Goal: Task Accomplishment & Management: Manage account settings

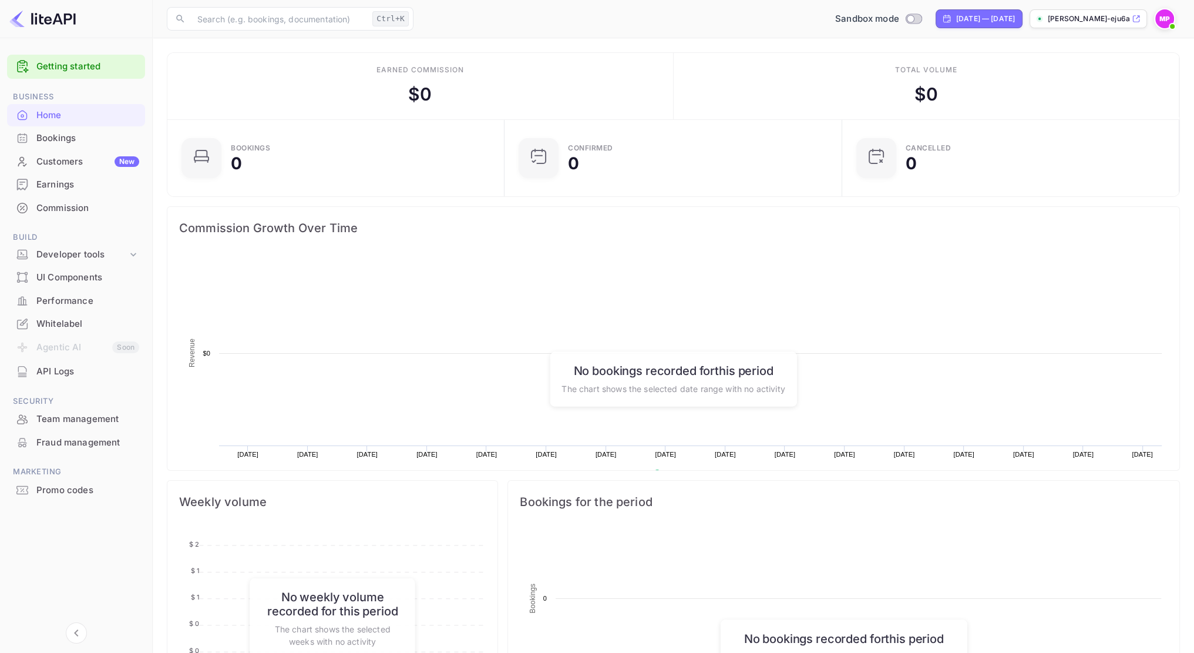
scroll to position [182, 322]
click at [75, 167] on div "Customers New" at bounding box center [87, 162] width 103 height 14
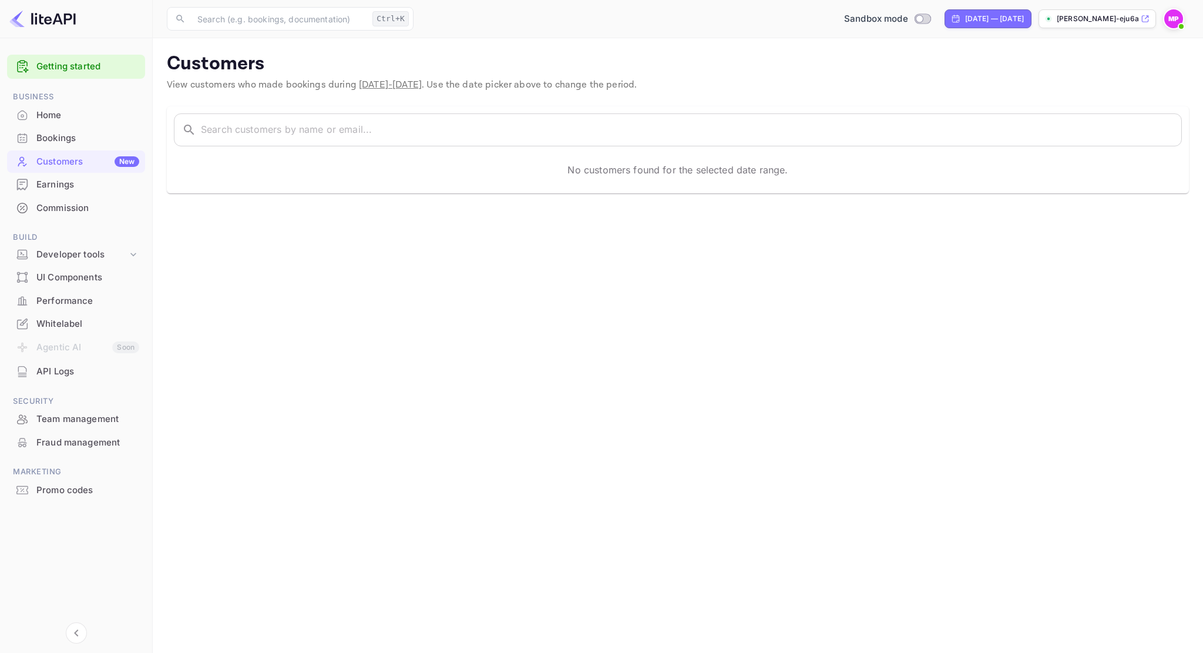
click at [70, 146] on div "Bookings" at bounding box center [76, 138] width 138 height 23
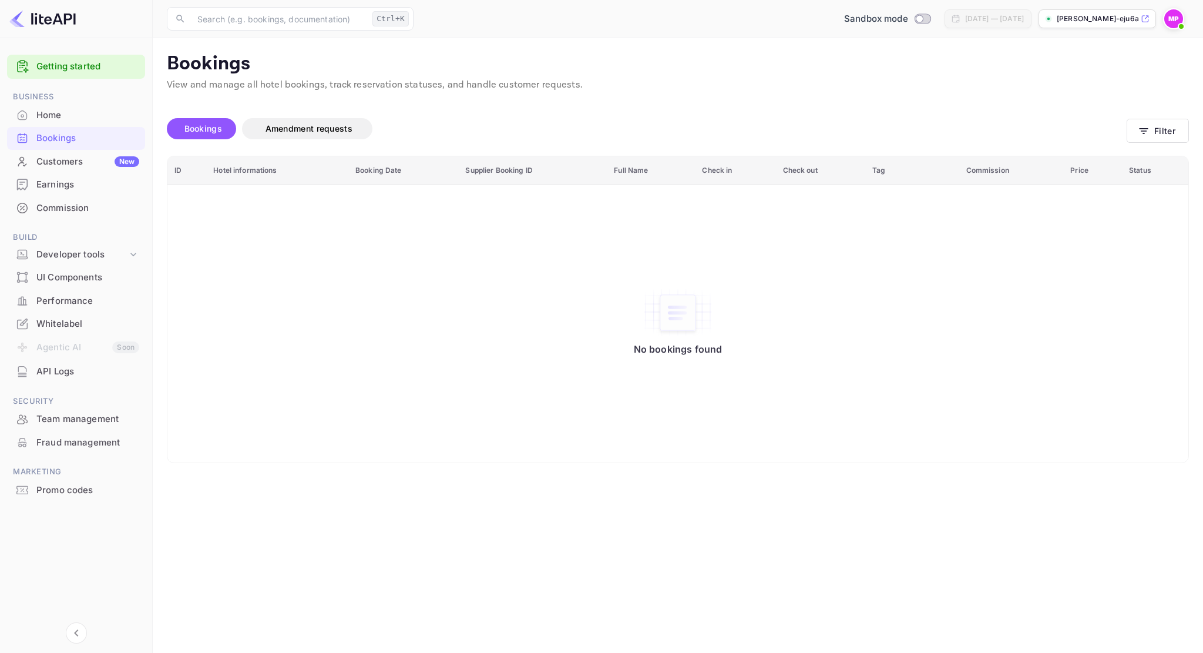
click at [63, 218] on div "Commission" at bounding box center [76, 208] width 138 height 23
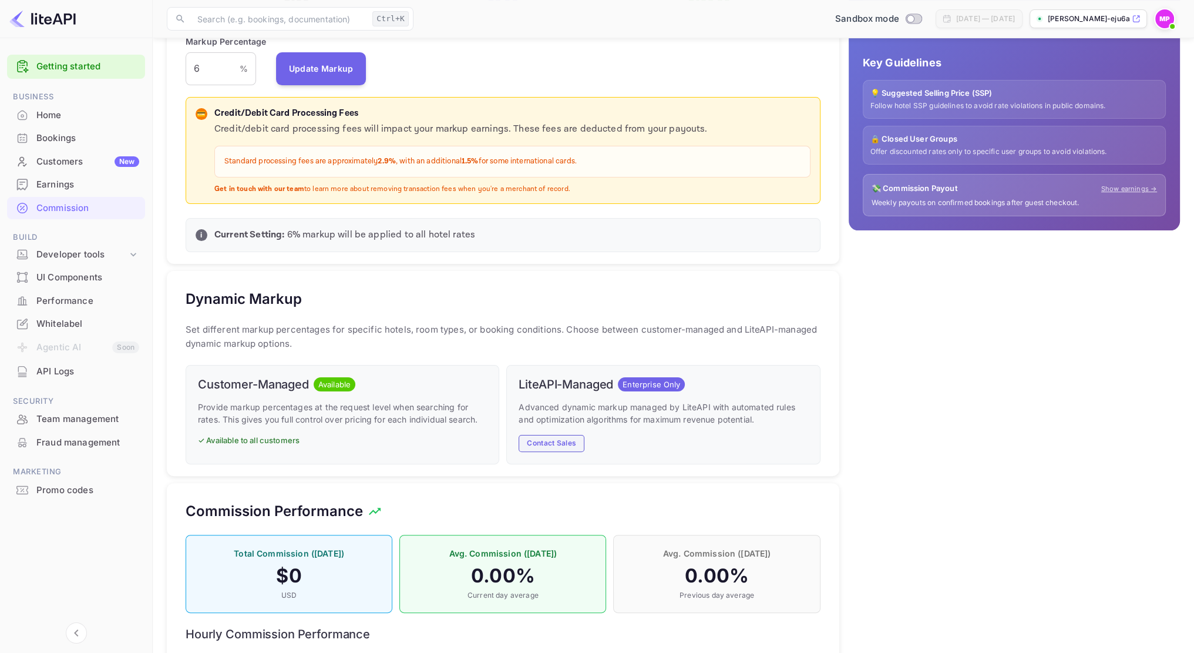
scroll to position [282, 0]
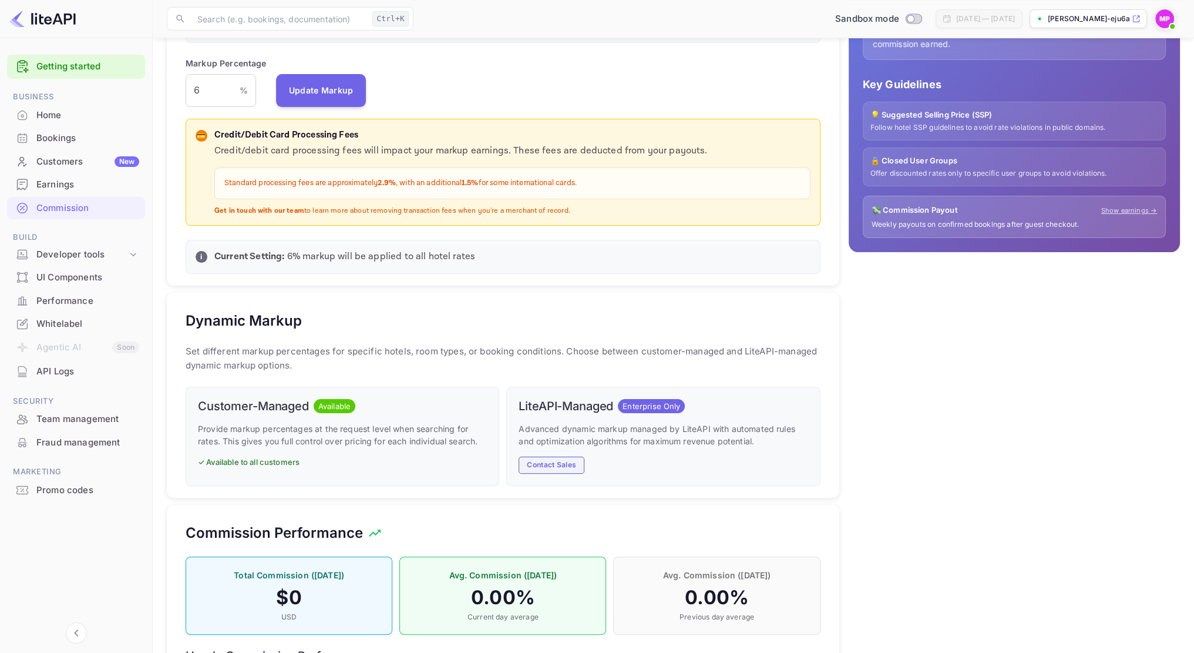
click at [573, 458] on button "Contact Sales" at bounding box center [552, 464] width 66 height 17
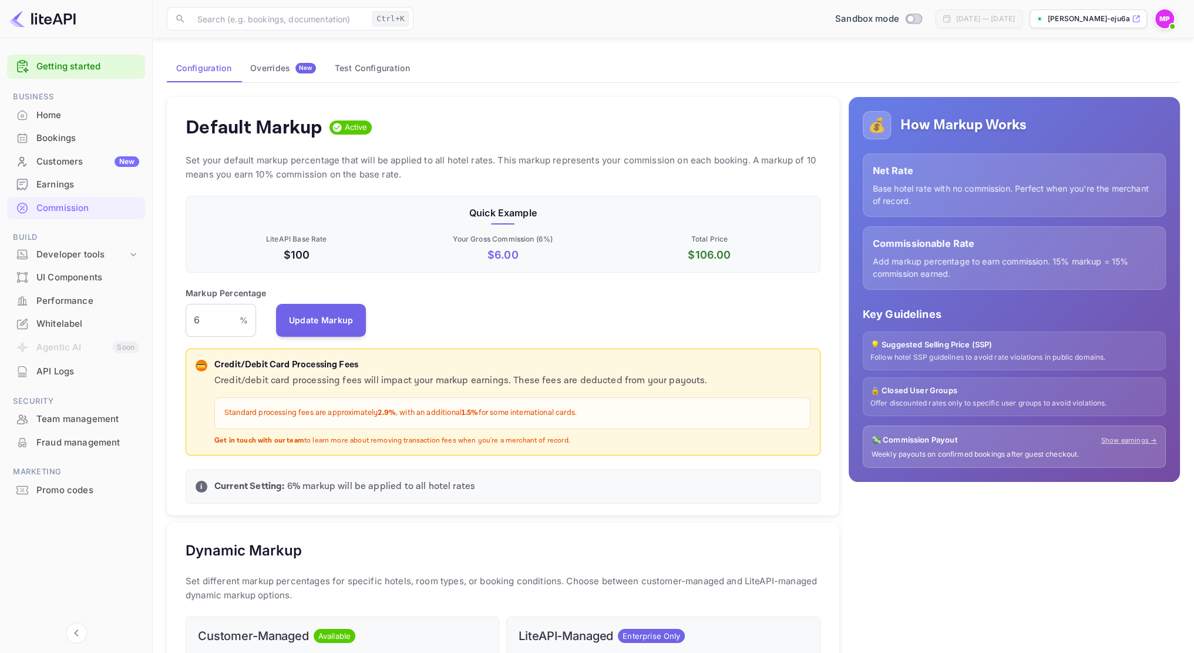
scroll to position [47, 0]
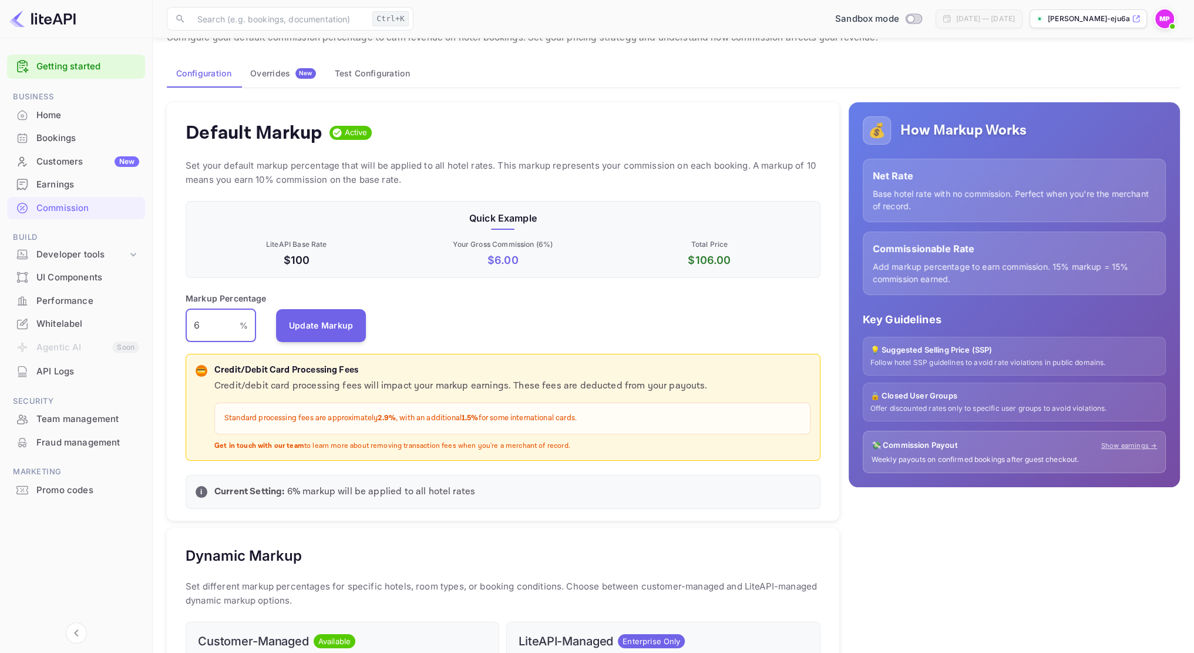
drag, startPoint x: 209, startPoint y: 326, endPoint x: 191, endPoint y: 324, distance: 17.2
click at [191, 324] on input "6" at bounding box center [213, 325] width 54 height 33
type input "7.5"
click at [324, 326] on button "Update Markup" at bounding box center [321, 324] width 90 height 33
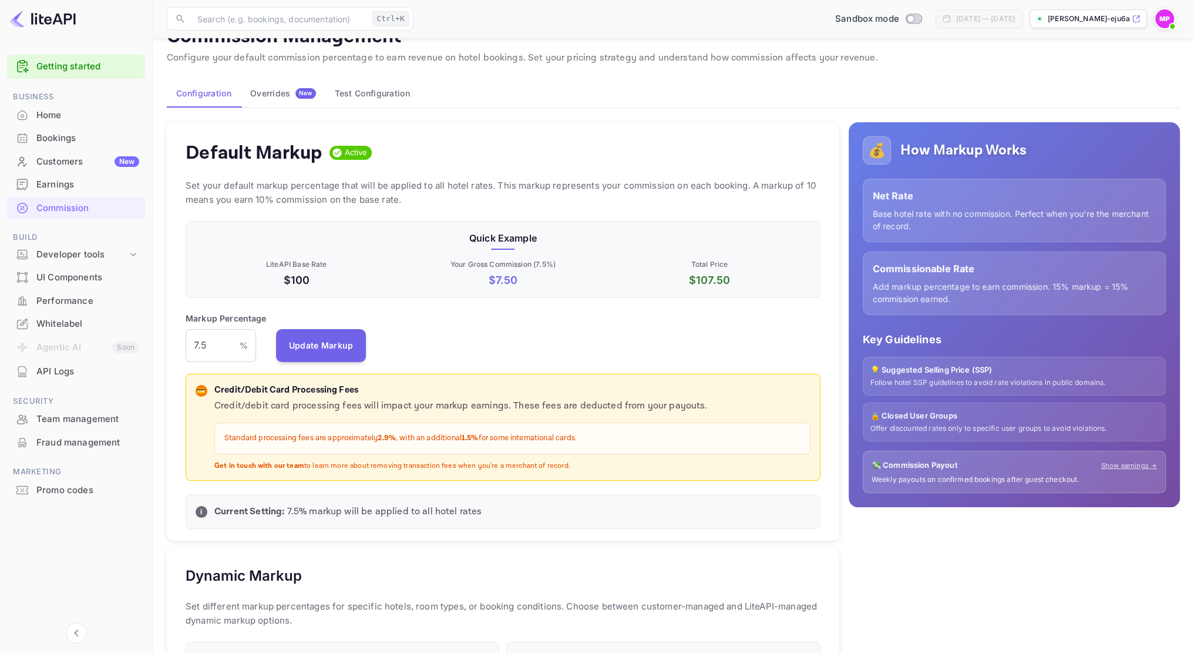
scroll to position [0, 0]
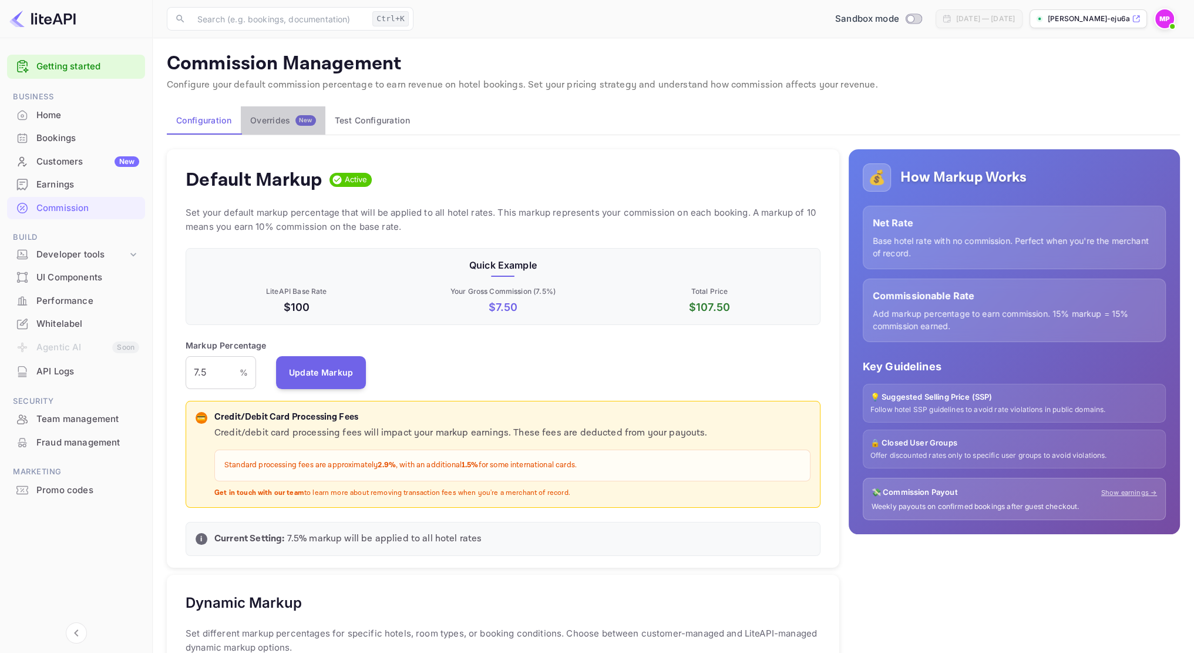
click at [265, 127] on button "Overrides New" at bounding box center [283, 120] width 85 height 28
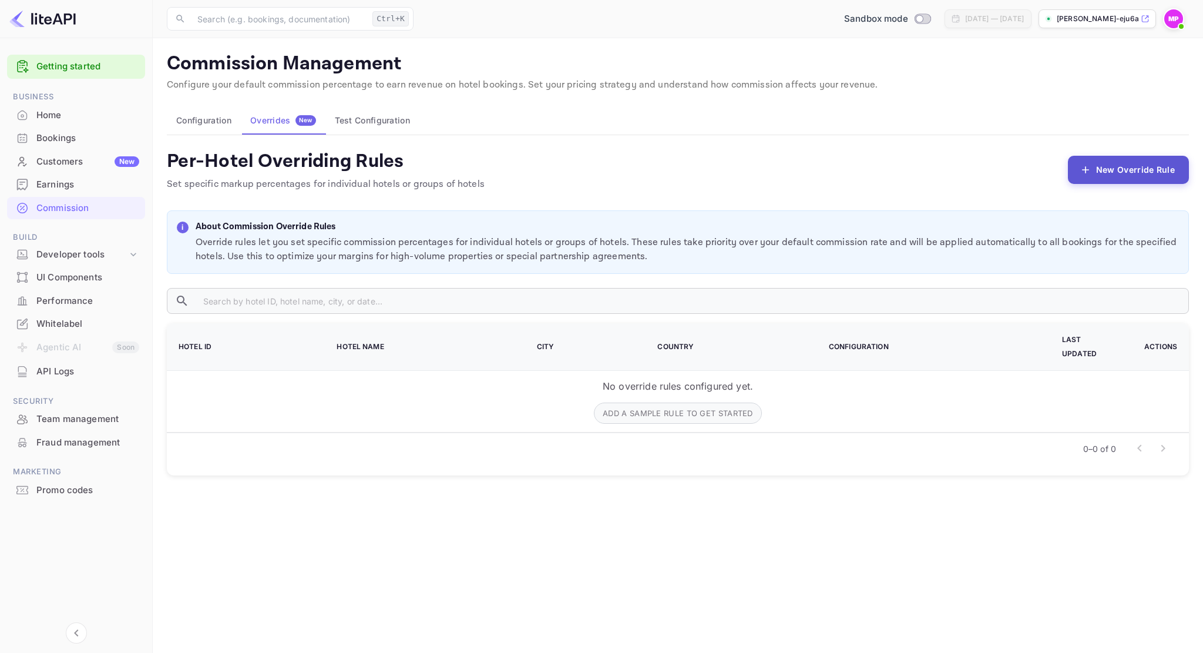
click at [1134, 178] on button "New Override Rule" at bounding box center [1128, 170] width 121 height 28
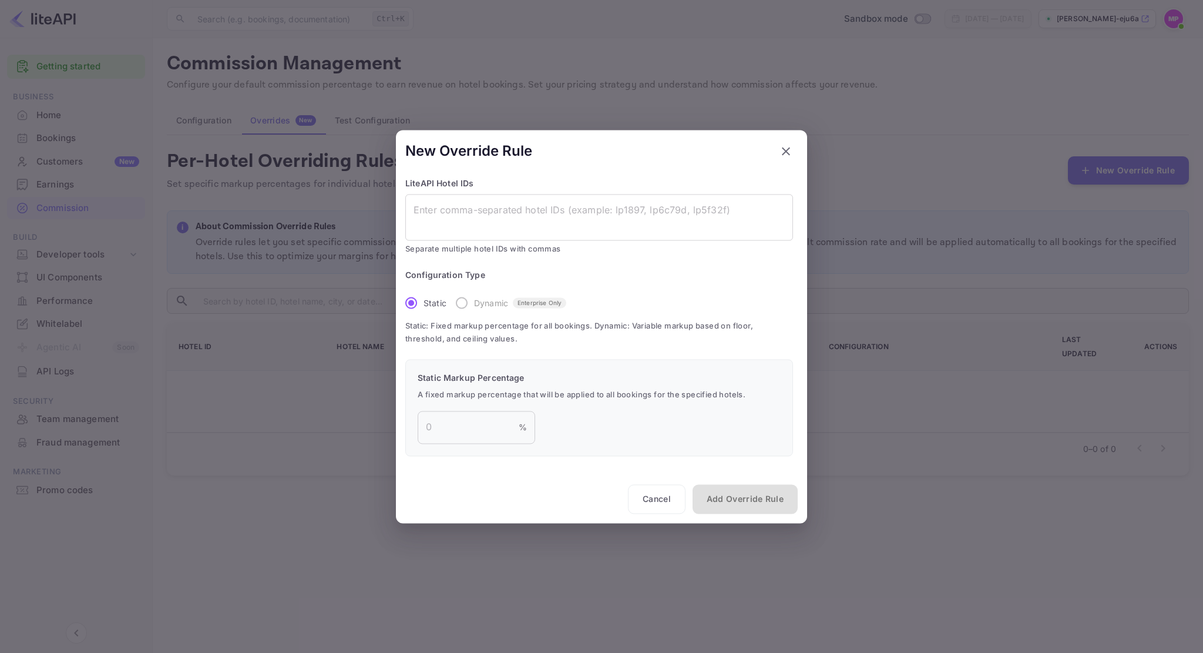
click at [463, 302] on label "Dynamic Enterprise Only" at bounding box center [507, 303] width 117 height 25
click at [789, 146] on icon "button" at bounding box center [786, 151] width 14 height 14
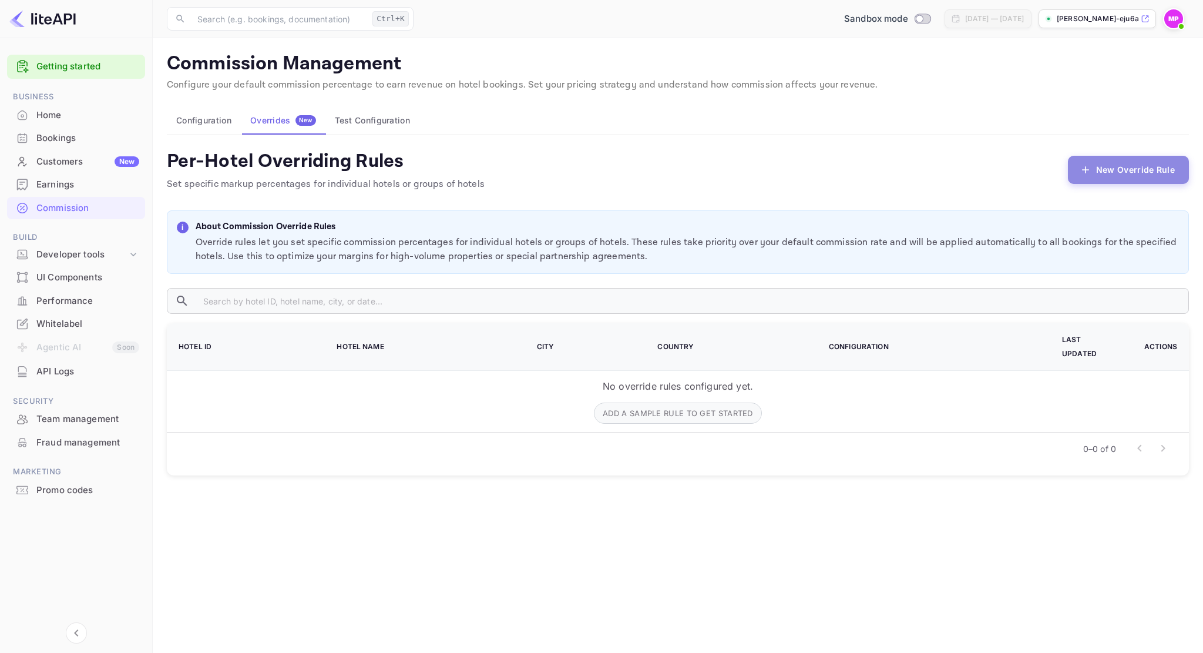
click at [1148, 176] on button "New Override Rule" at bounding box center [1128, 170] width 121 height 28
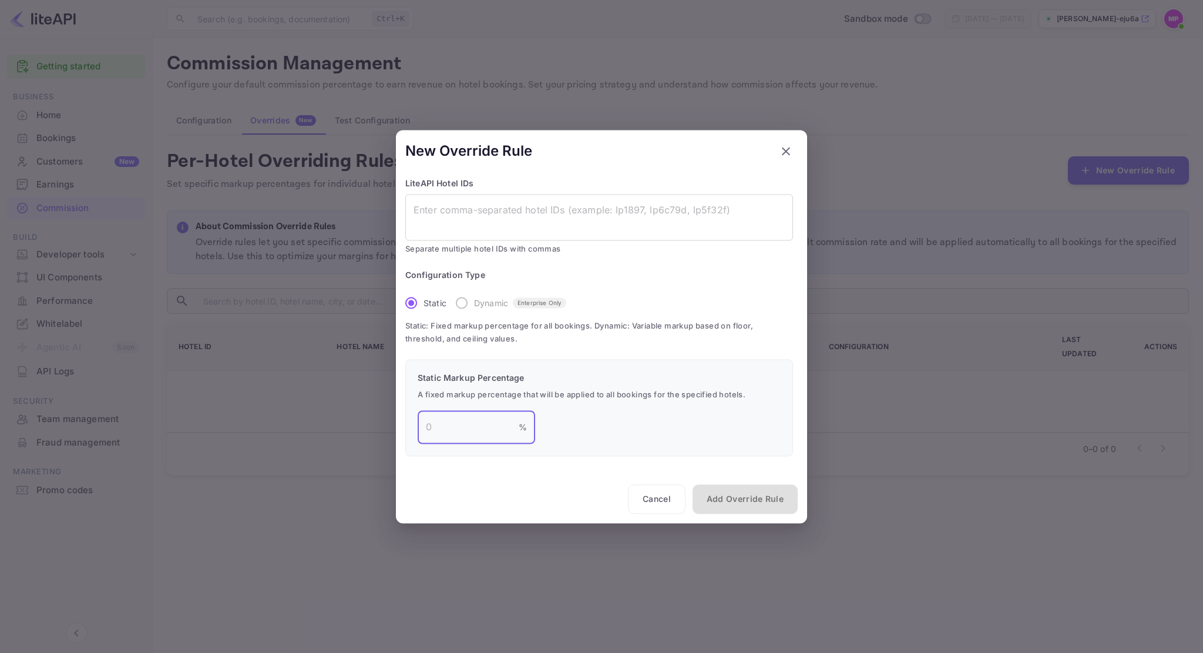
click at [492, 415] on input "number" at bounding box center [468, 427] width 101 height 33
click at [781, 150] on icon "button" at bounding box center [786, 151] width 14 height 14
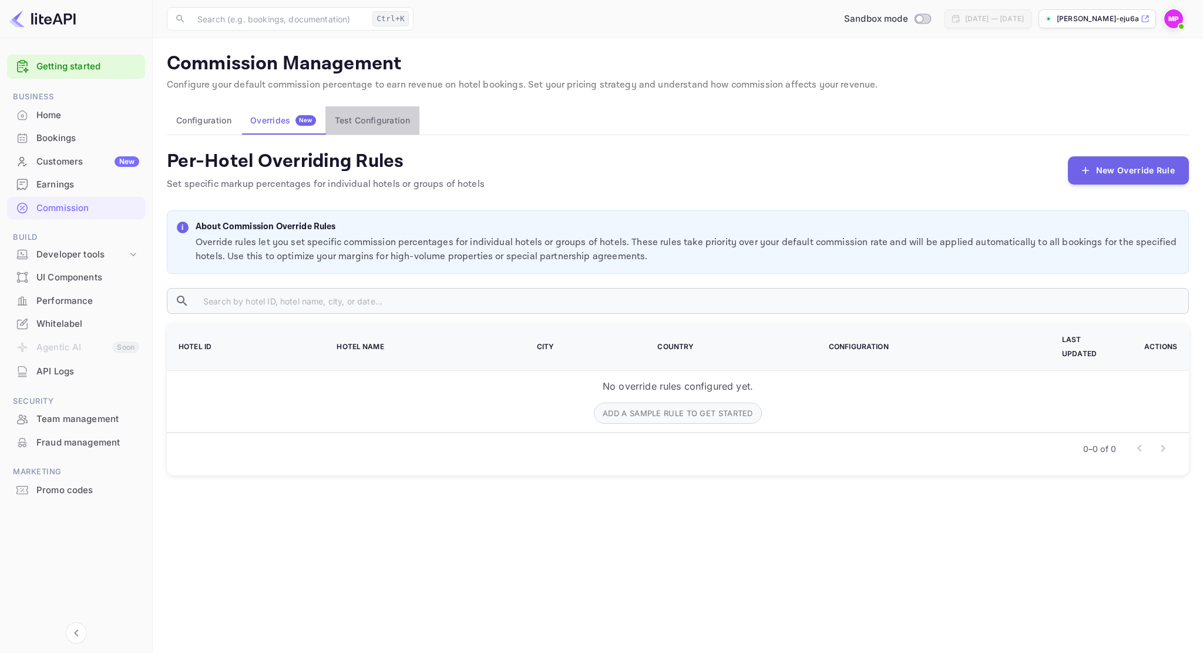
click at [362, 117] on button "Test Configuration" at bounding box center [372, 120] width 94 height 28
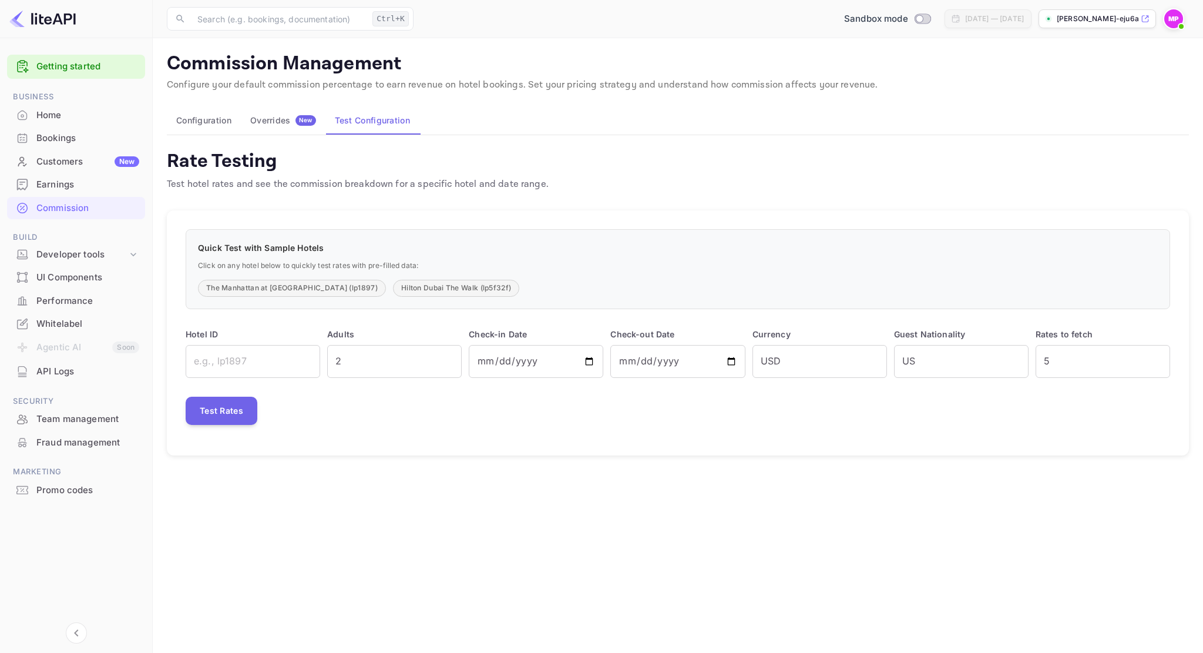
click at [296, 123] on span "New" at bounding box center [305, 120] width 21 height 8
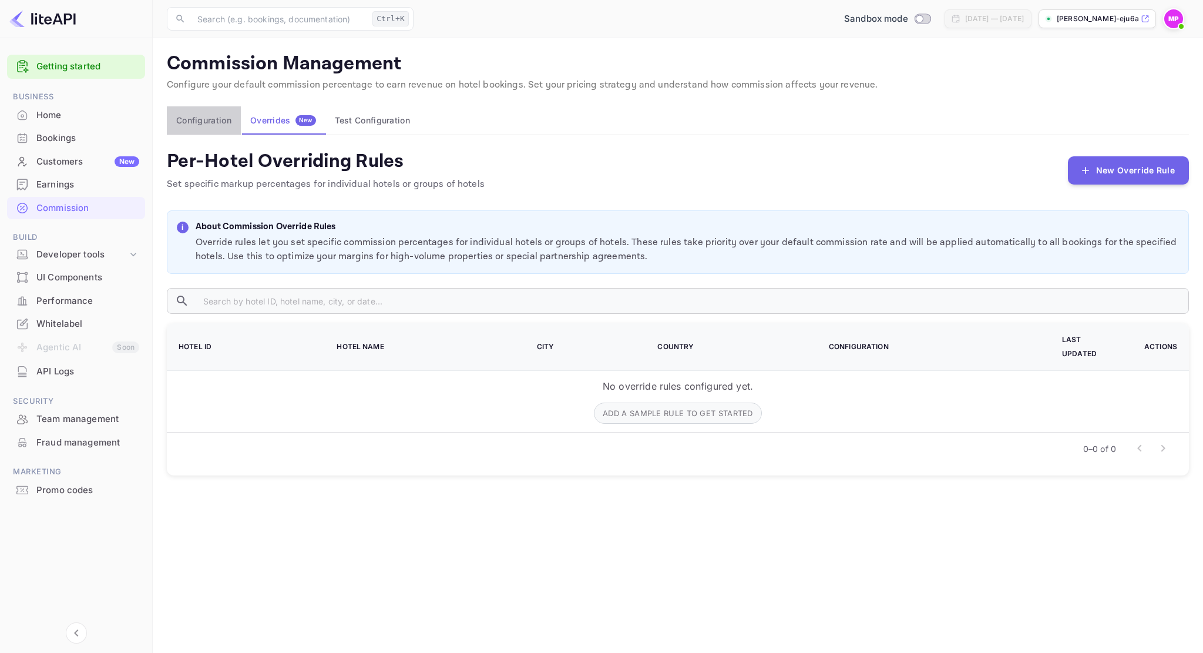
click at [195, 116] on button "Configuration" at bounding box center [204, 120] width 74 height 28
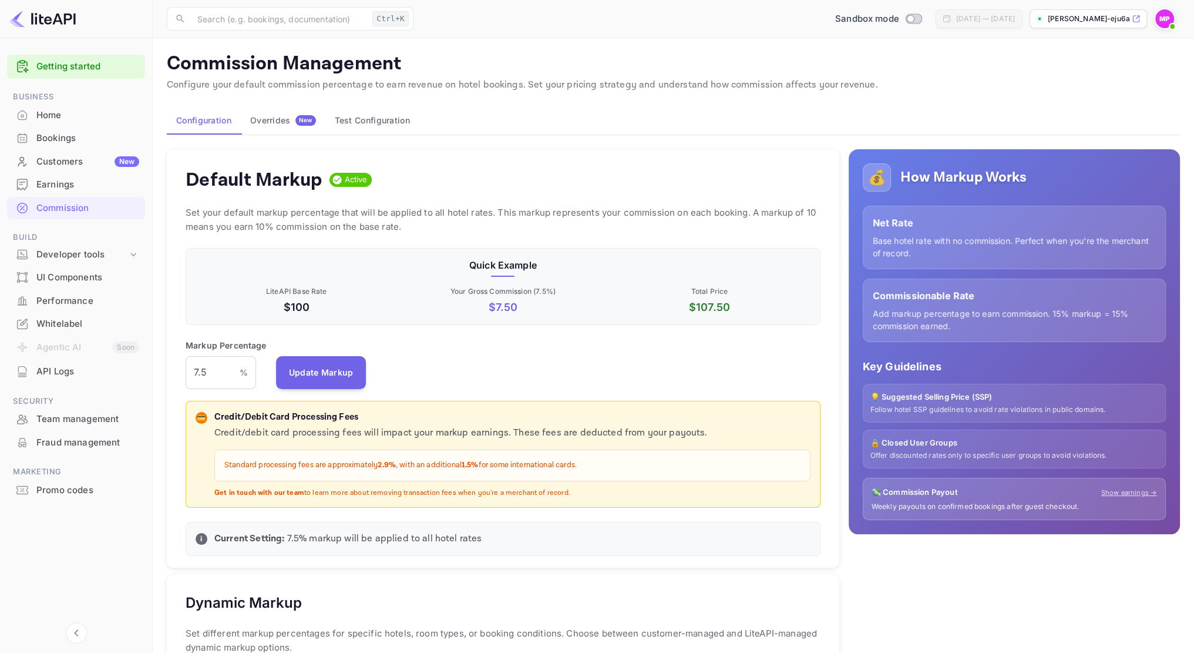
scroll to position [200, 625]
drag, startPoint x: 213, startPoint y: 371, endPoint x: 186, endPoint y: 366, distance: 28.0
click at [186, 366] on input "7.5" at bounding box center [213, 372] width 54 height 33
type input "8"
click at [328, 365] on button "Update Markup" at bounding box center [321, 371] width 90 height 33
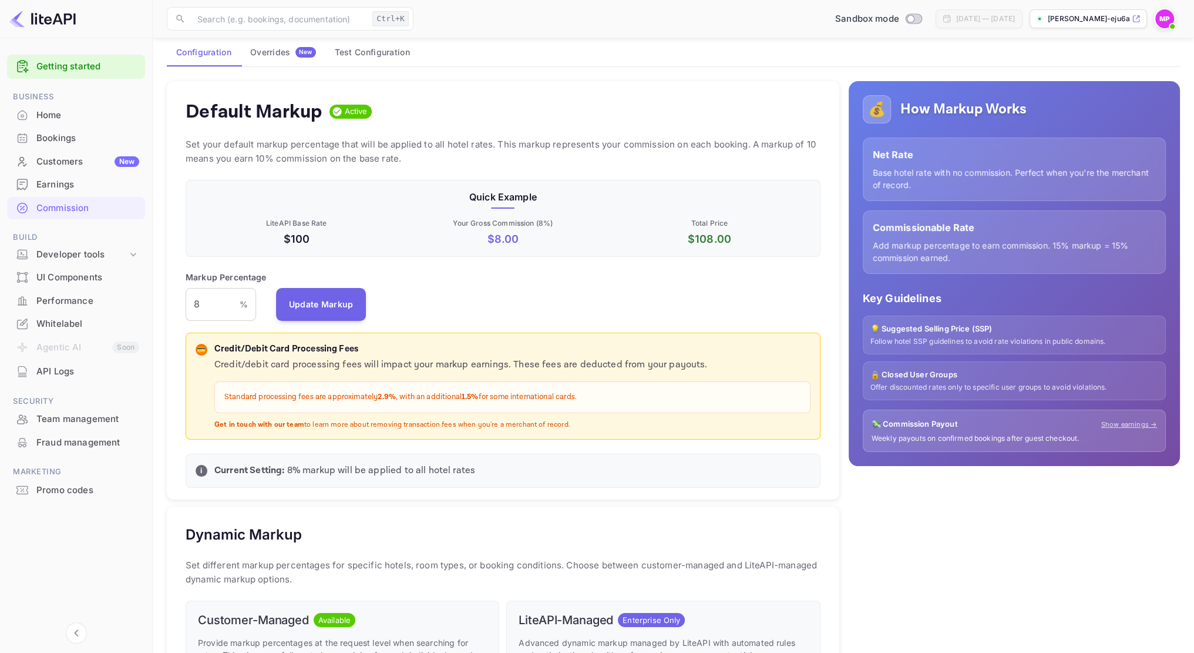
scroll to position [59, 0]
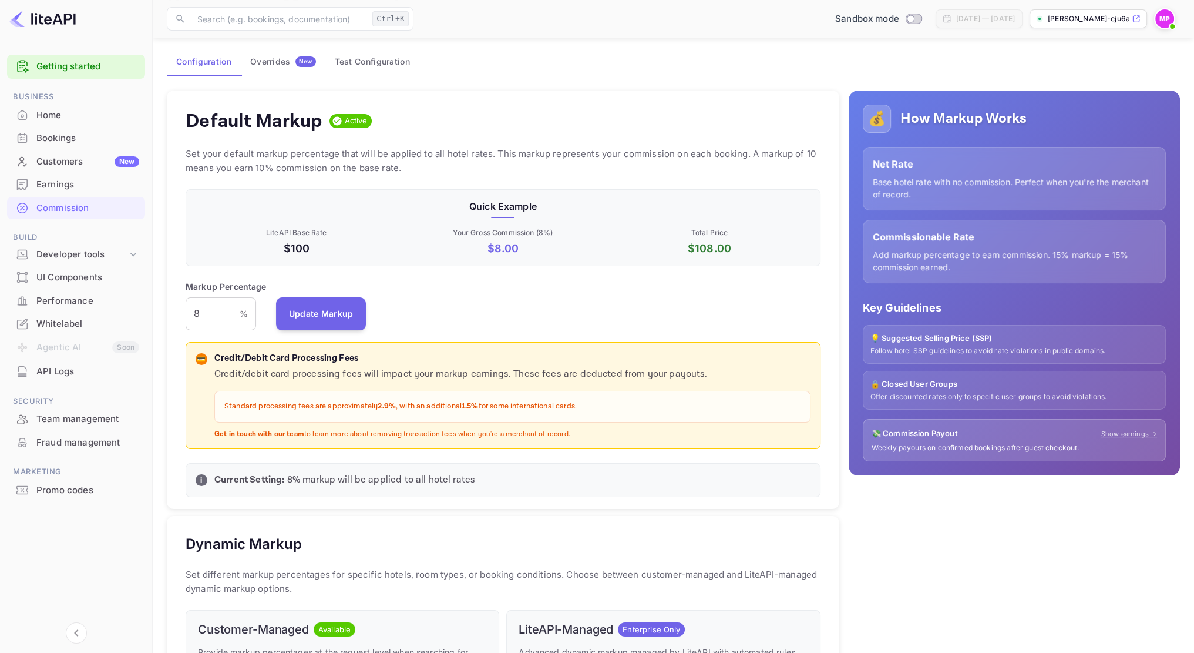
click at [841, 148] on div "💰 How Markup Works Net Rate Base hotel rate with no commission. Perfect when yo…" at bounding box center [1009, 590] width 341 height 1018
drag, startPoint x: 578, startPoint y: 435, endPoint x: 216, endPoint y: 372, distance: 367.2
click at [216, 372] on div "Credit/debit card processing fees will impact your markup earnings. These fees …" at bounding box center [512, 403] width 596 height 72
click at [324, 377] on p "Credit/debit card processing fees will impact your markup earnings. These fees …" at bounding box center [512, 374] width 596 height 14
click at [324, 376] on p "Credit/debit card processing fees will impact your markup earnings. These fees …" at bounding box center [512, 374] width 596 height 14
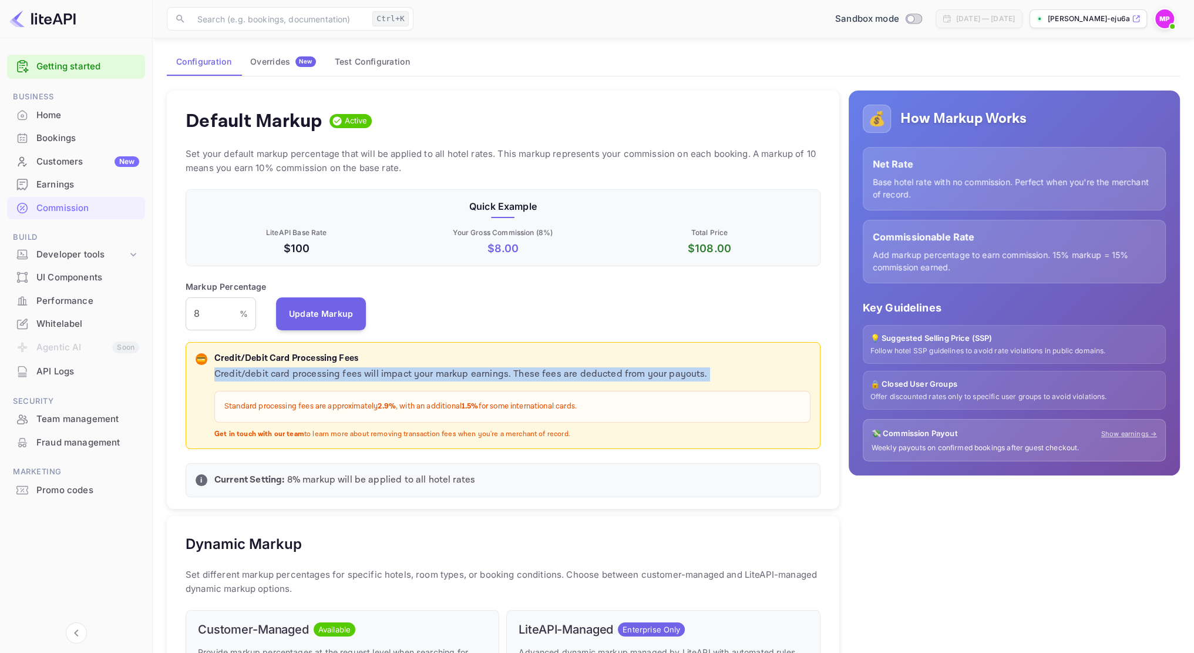
click at [324, 376] on p "Credit/debit card processing fees will impact your markup earnings. These fees …" at bounding box center [512, 374] width 596 height 14
click at [324, 377] on p "Credit/debit card processing fees will impact your markup earnings. These fees …" at bounding box center [512, 374] width 596 height 14
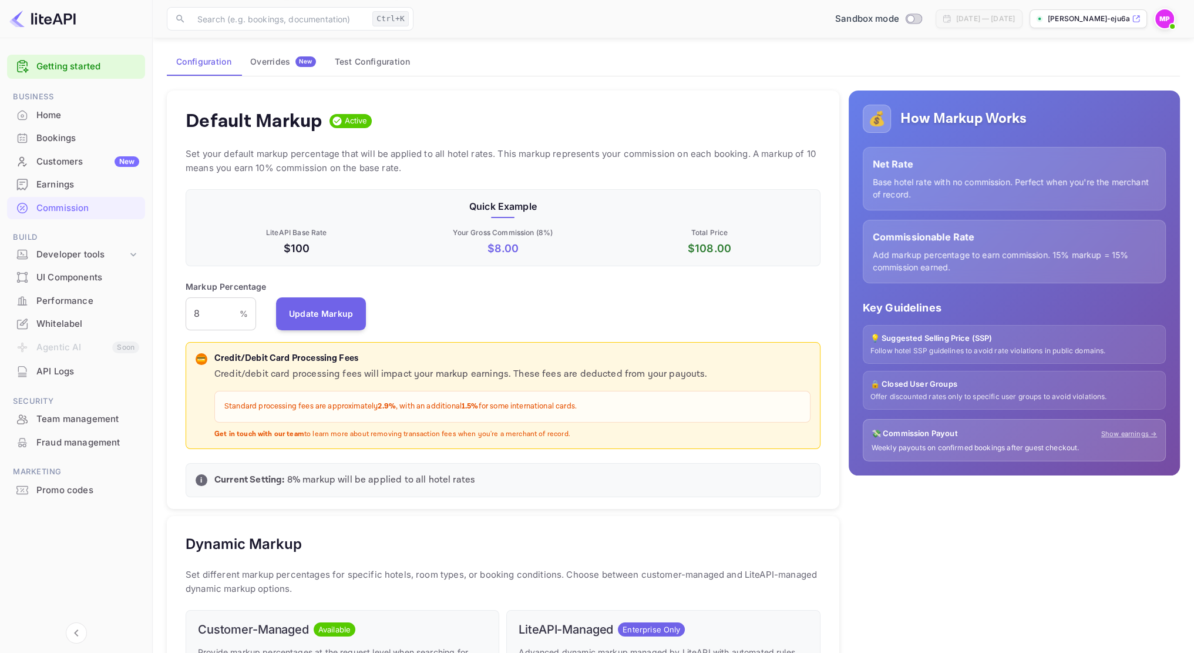
click at [477, 392] on div "Standard processing fees are approximately 2.9% , with an additional 1.5% for s…" at bounding box center [512, 407] width 596 height 32
